Goal: Task Accomplishment & Management: Manage account settings

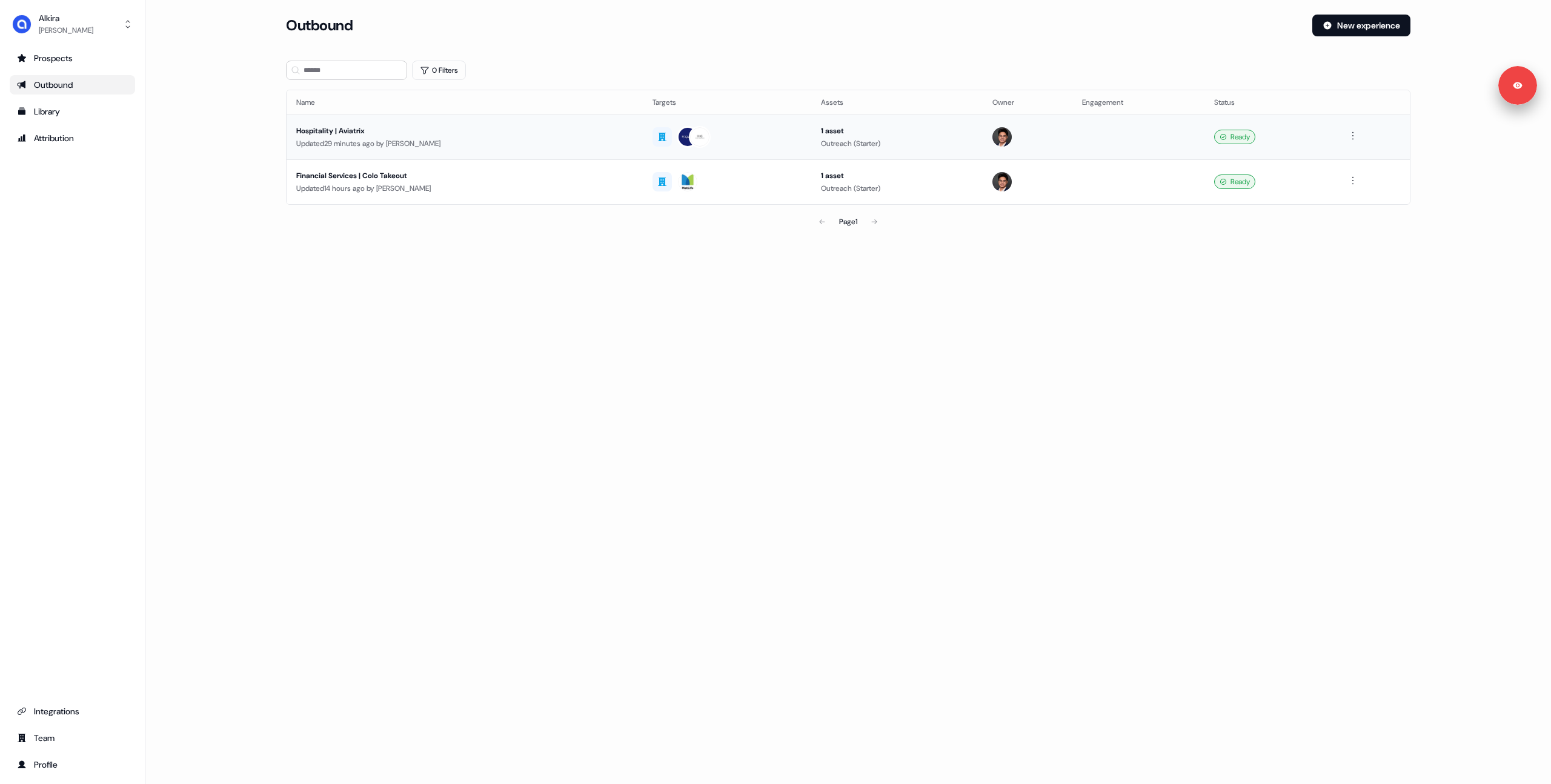
click at [491, 141] on div "Updated 29 minutes ago by [PERSON_NAME]" at bounding box center [465, 144] width 337 height 12
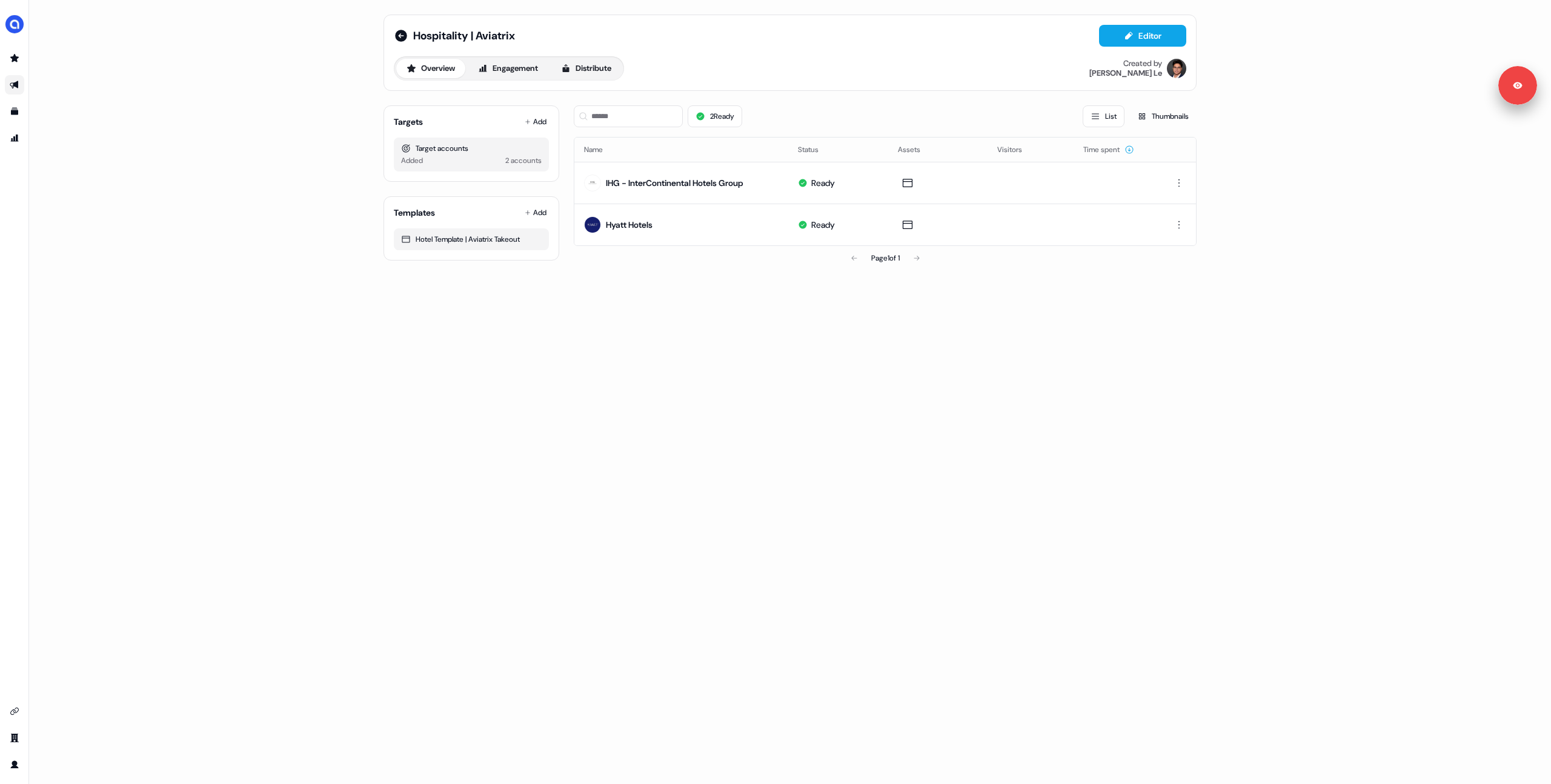
click at [222, 302] on div "Hospitality | Aviatrix Editor Overview Engagement Distribute Created by [PERSON…" at bounding box center [791, 392] width 1523 height 784
click at [283, 288] on div "Hospitality | Aviatrix Editor Overview Engagement Distribute Created by [PERSON…" at bounding box center [791, 392] width 1523 height 784
click at [30, 27] on div "Hospitality | Aviatrix Editor Overview Engagement Distribute Created by [PERSON…" at bounding box center [791, 392] width 1523 height 784
click at [14, 26] on img "side nav menu" at bounding box center [14, 24] width 20 height 20
click at [44, 97] on div "Logout" at bounding box center [62, 100] width 115 height 22
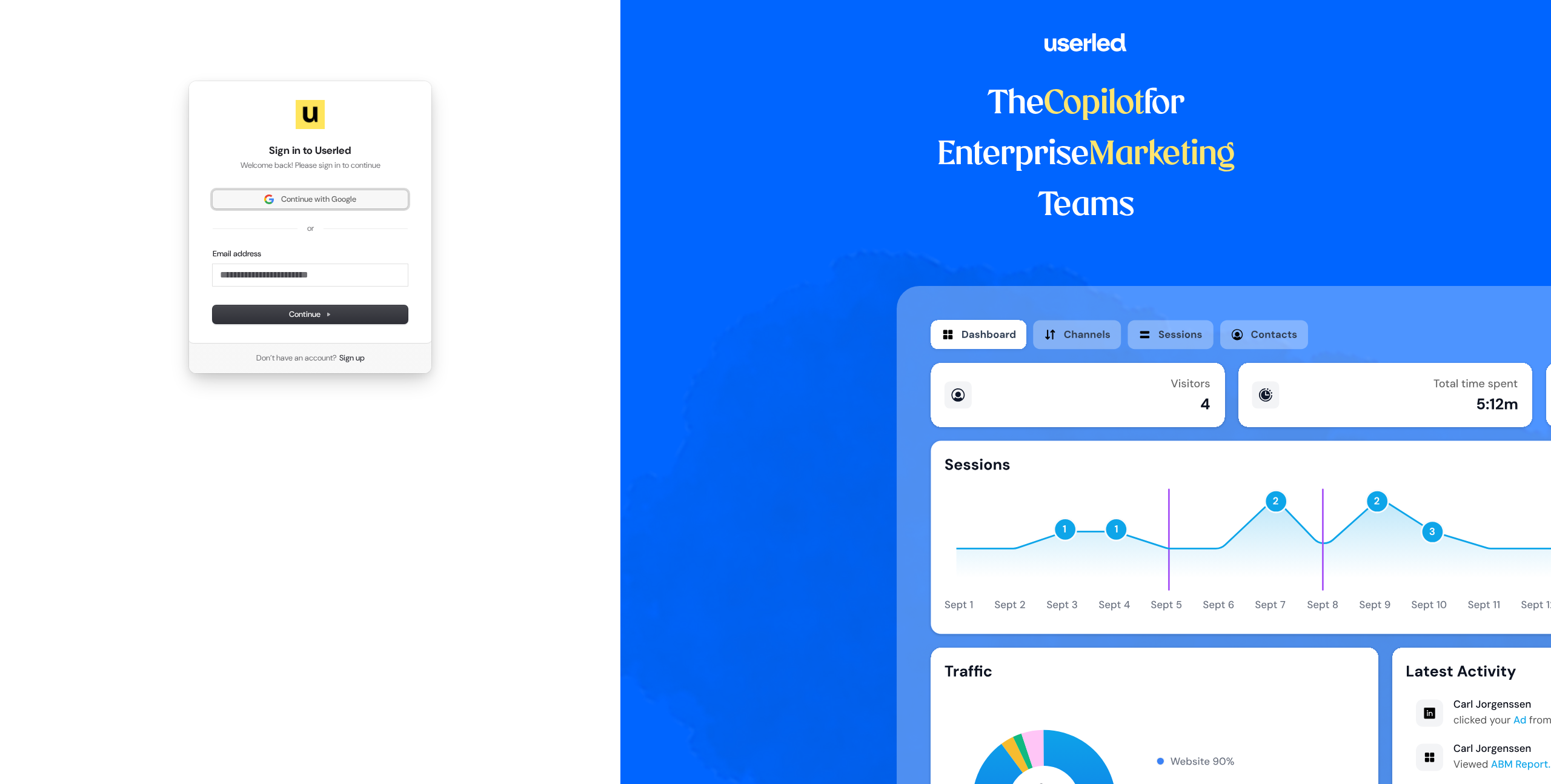
click at [299, 196] on span "Continue with Google" at bounding box center [319, 199] width 76 height 11
